Goal: Consume media (video, audio): Consume media (video, audio)

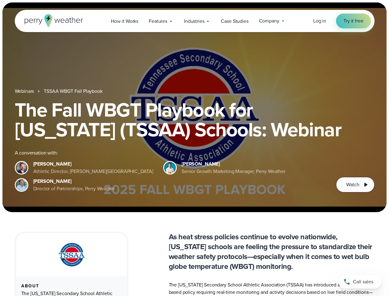
click at [194, 148] on div "The Fall WBGT Playbook for [US_STATE] (TSSAA) Schools: Webinar A conversation w…" at bounding box center [195, 146] width 360 height 92
click at [194, 21] on span "Industries" at bounding box center [194, 21] width 20 height 7
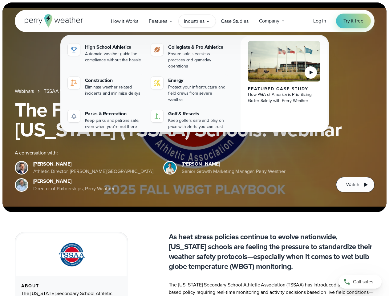
click at [194, 107] on h1 "The Fall WBGT Playbook for [US_STATE] (TSSAA) Schools: Webinar" at bounding box center [195, 119] width 360 height 39
click at [74, 91] on link "TSSAA WBGT Fall Playbook" at bounding box center [73, 90] width 59 height 7
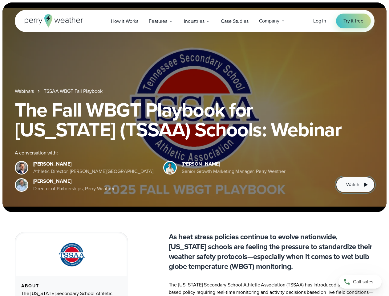
click at [355, 185] on span "Watch" at bounding box center [352, 184] width 13 height 7
